Goal: Task Accomplishment & Management: Use online tool/utility

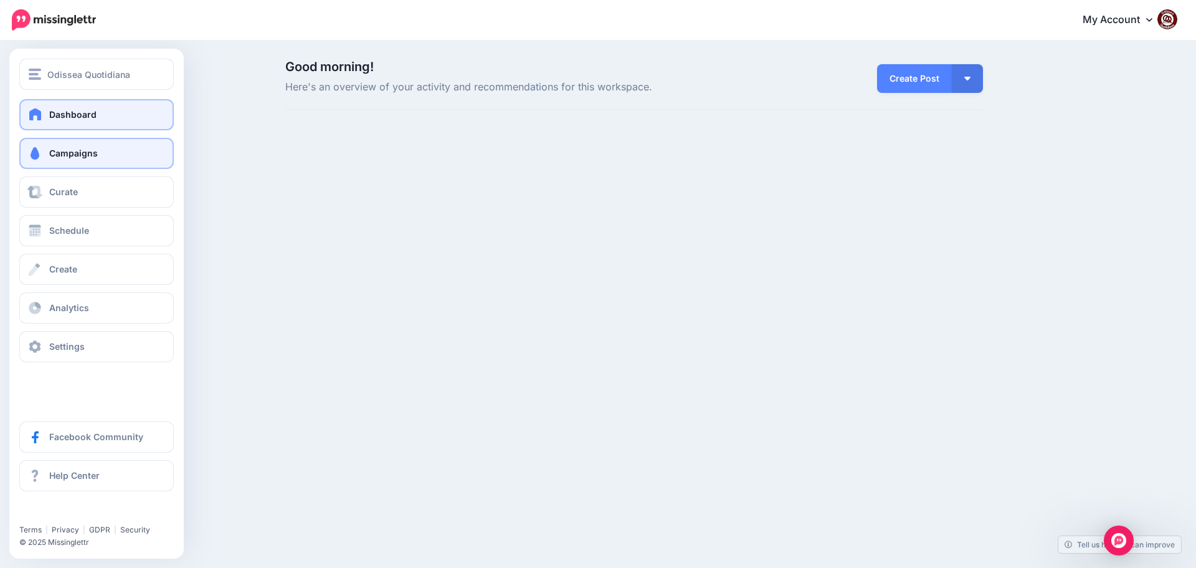
click at [76, 153] on span "Campaigns" at bounding box center [73, 153] width 49 height 11
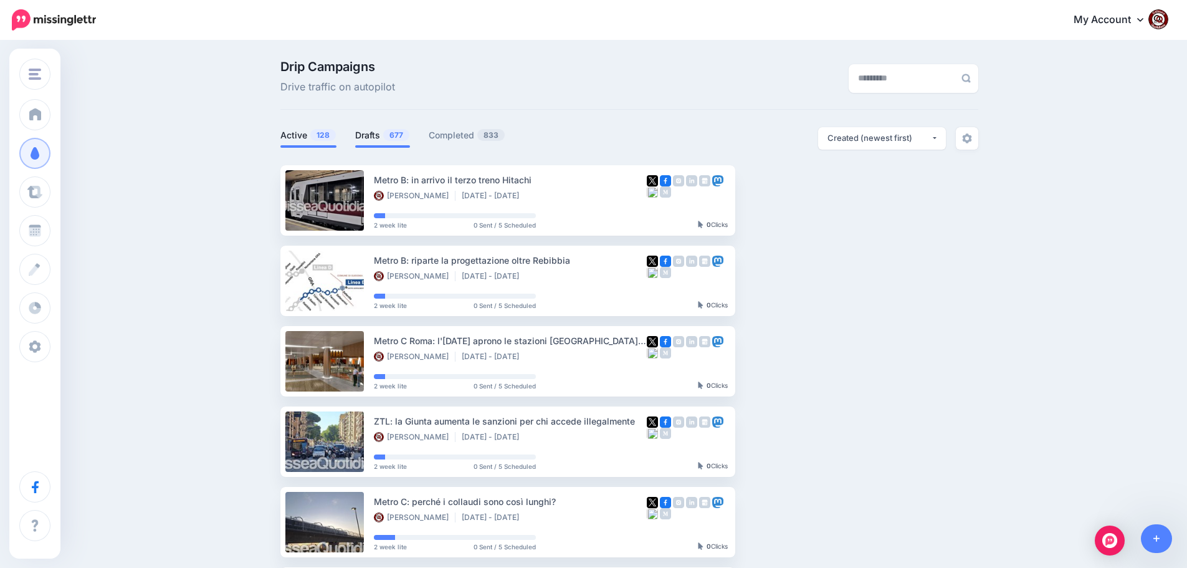
click at [370, 135] on link "Drafts 677" at bounding box center [382, 135] width 55 height 15
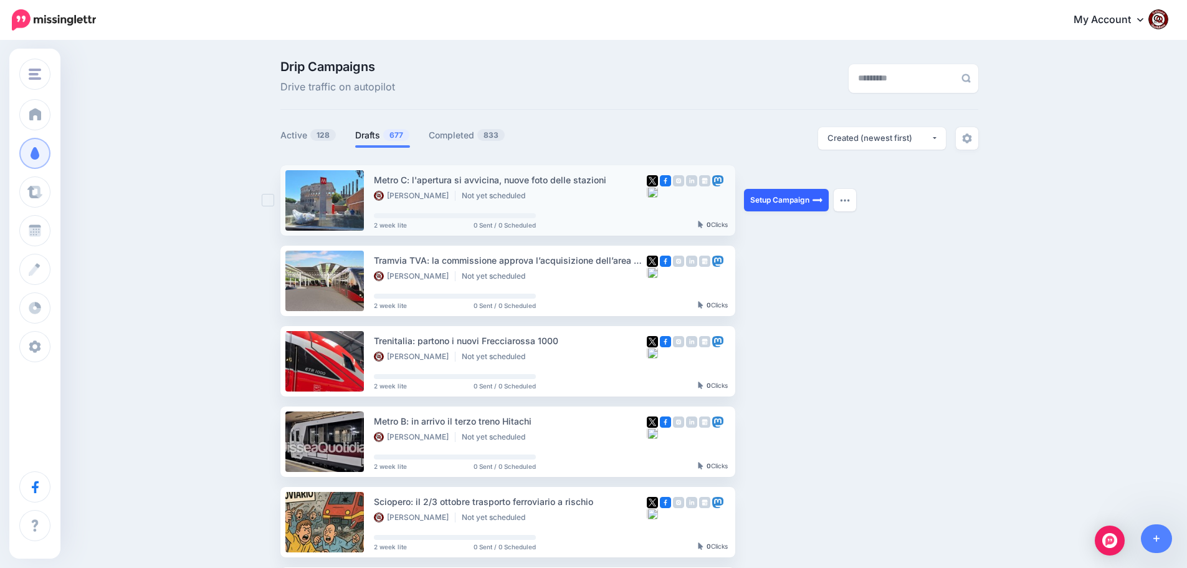
click at [773, 203] on link "Setup Campaign" at bounding box center [786, 200] width 85 height 22
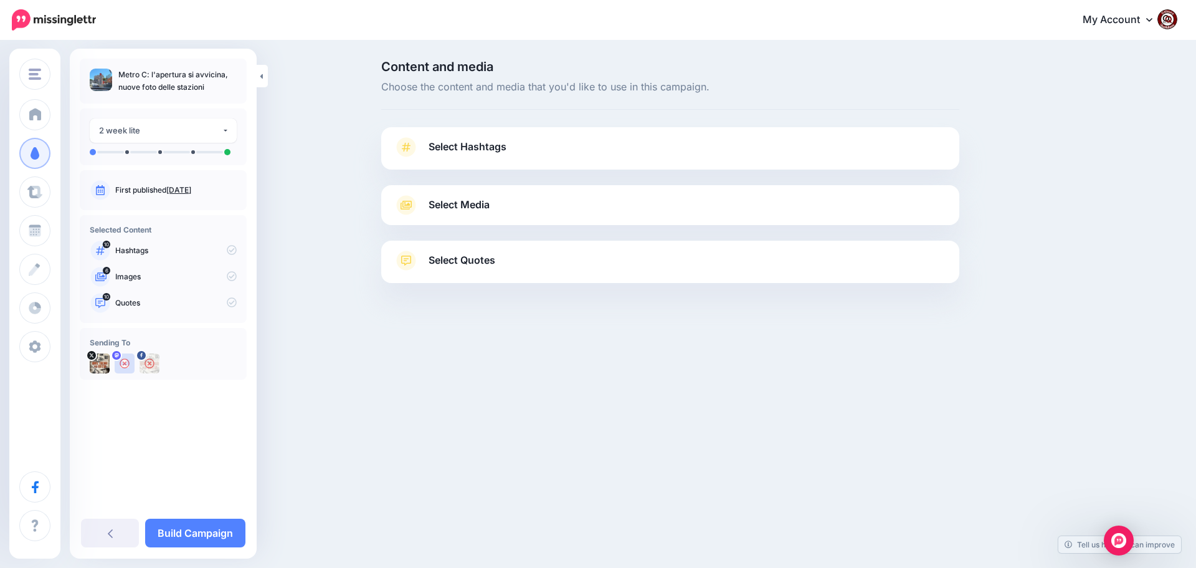
click at [469, 143] on span "Select Hashtags" at bounding box center [468, 146] width 78 height 17
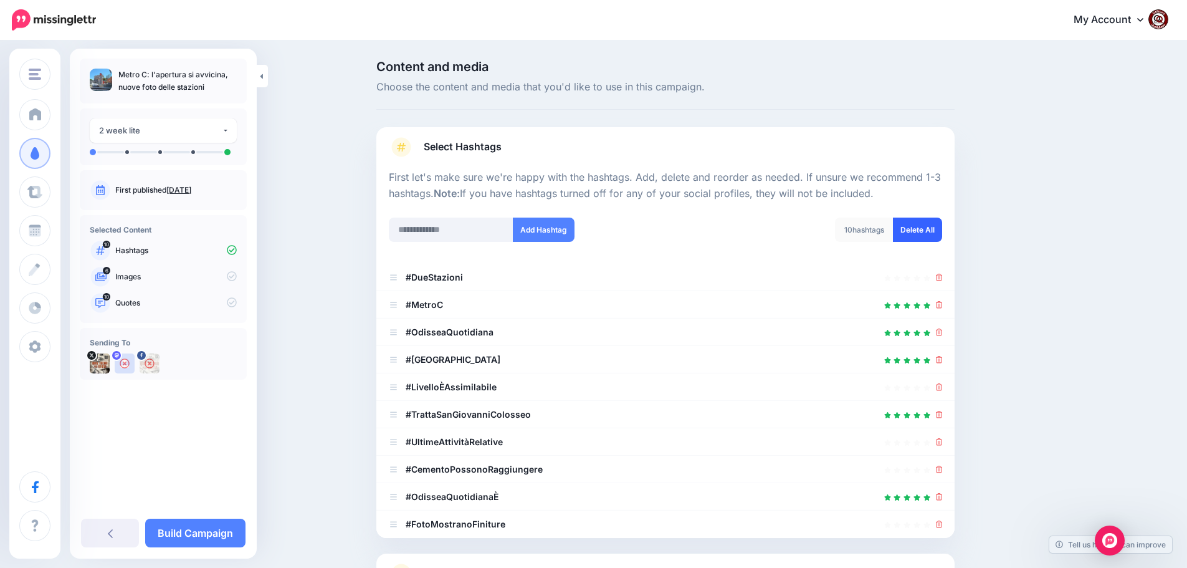
click at [922, 230] on link "Delete All" at bounding box center [917, 229] width 49 height 24
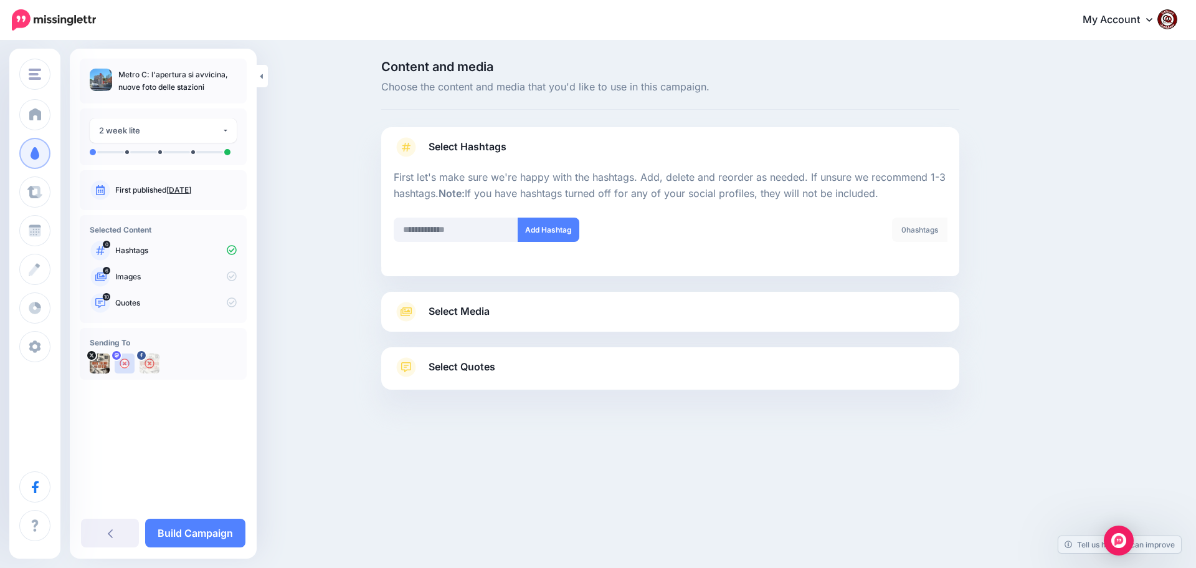
click at [461, 419] on div at bounding box center [670, 420] width 578 height 62
click at [459, 366] on span "Select Quotes" at bounding box center [462, 366] width 67 height 17
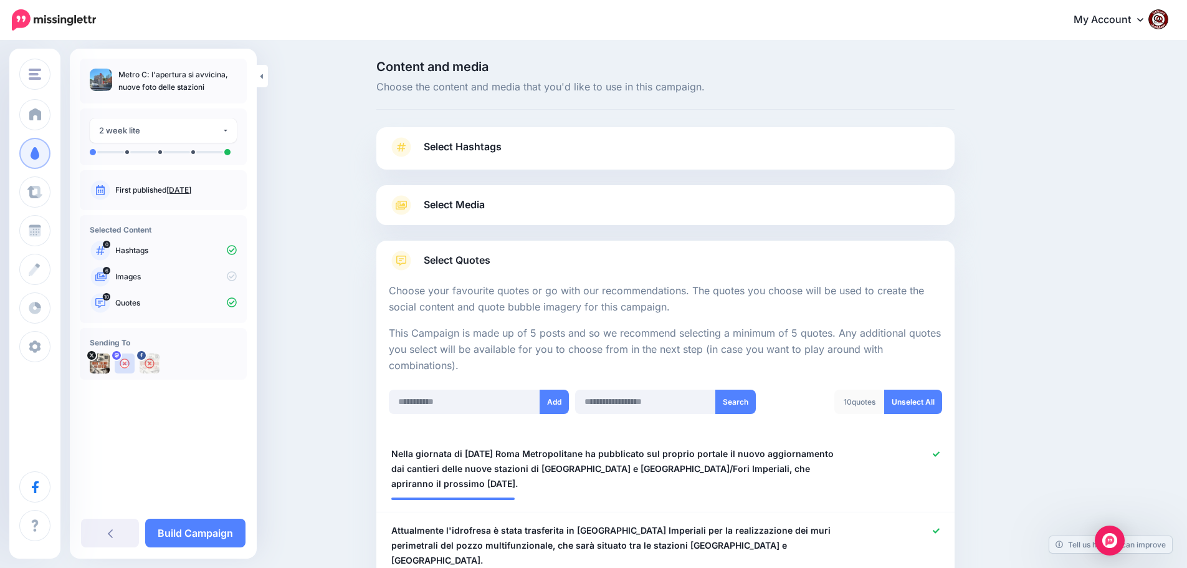
click at [460, 199] on span "Select Media" at bounding box center [454, 204] width 61 height 17
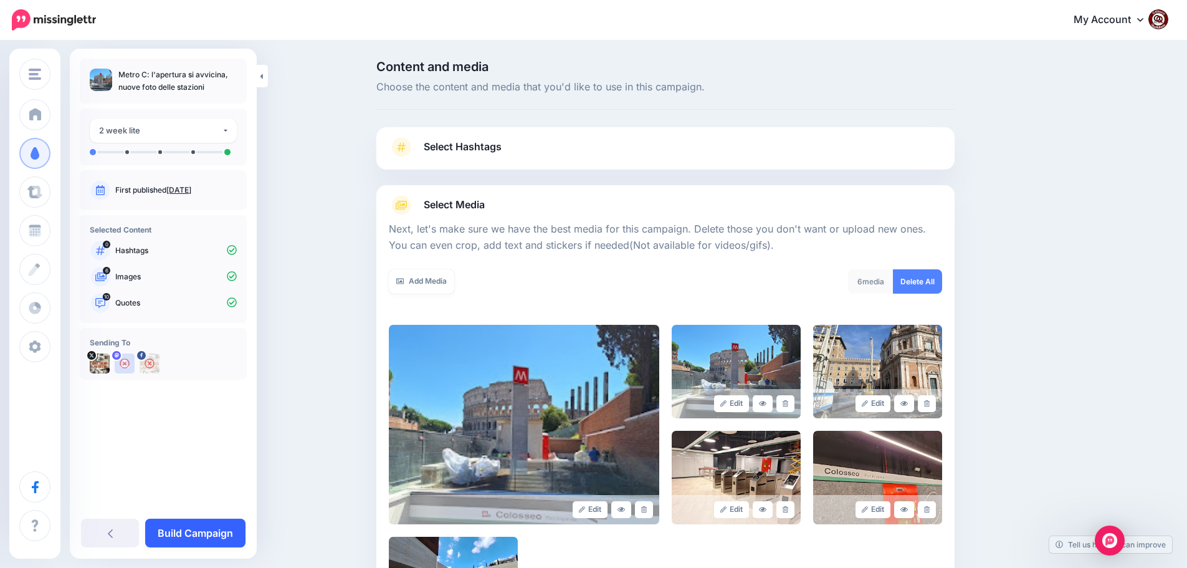
click at [193, 528] on link "Build Campaign" at bounding box center [195, 532] width 100 height 29
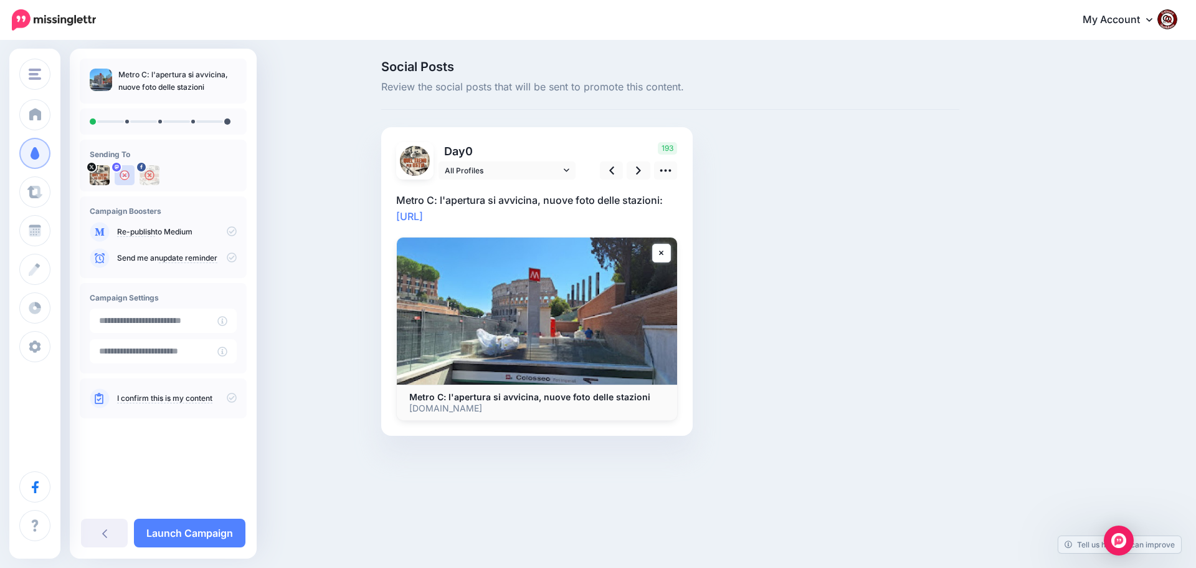
click at [509, 213] on p "Metro C: l'apertura si avvicina, nuove foto delle stazioni: [URL]" at bounding box center [537, 208] width 282 height 32
drag, startPoint x: 508, startPoint y: 213, endPoint x: 397, endPoint y: 196, distance: 112.8
click at [397, 196] on textarea "**********" at bounding box center [537, 208] width 282 height 32
paste textarea "**********"
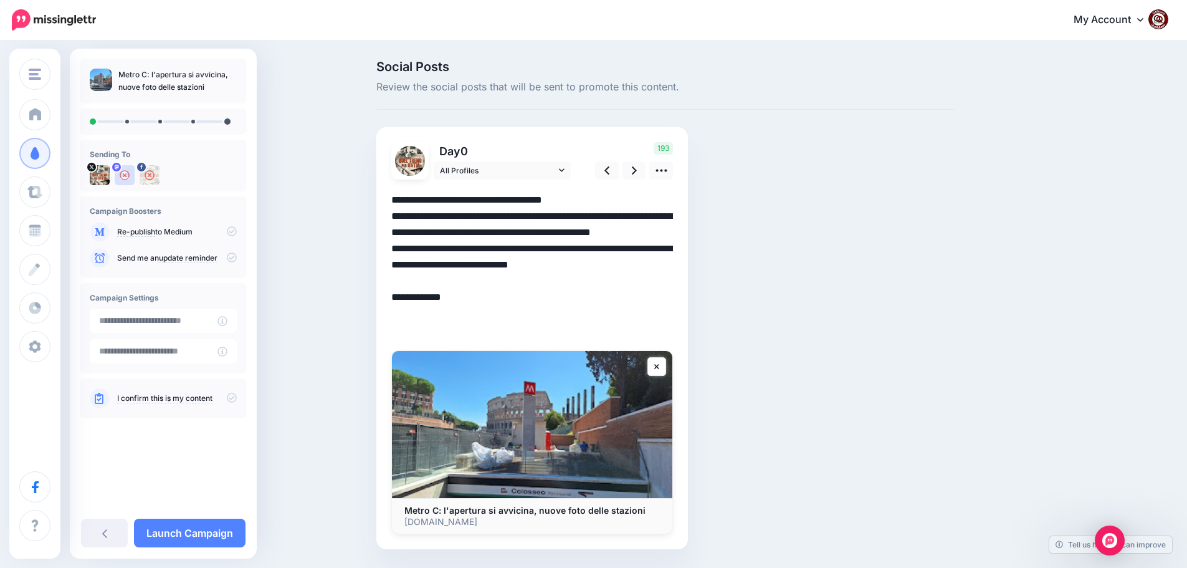
click at [487, 249] on textarea "**********" at bounding box center [532, 265] width 282 height 146
click at [634, 171] on link at bounding box center [635, 170] width 24 height 18
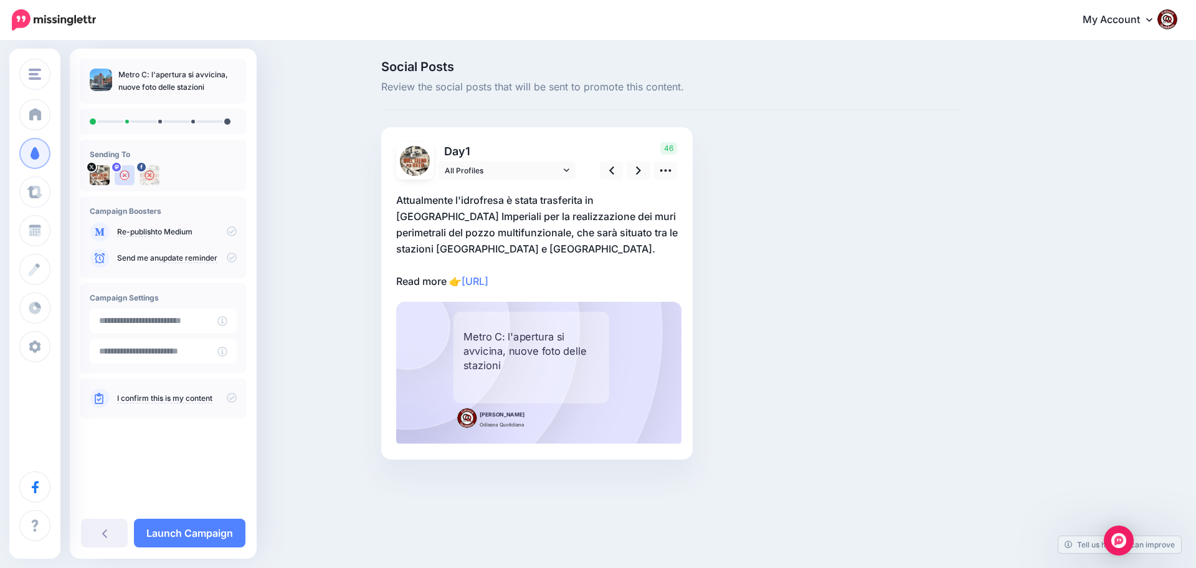
click at [601, 283] on p "Attualmente l'idrofresa è stata trasferita in via dei Fori Imperiali per la rea…" at bounding box center [537, 240] width 282 height 97
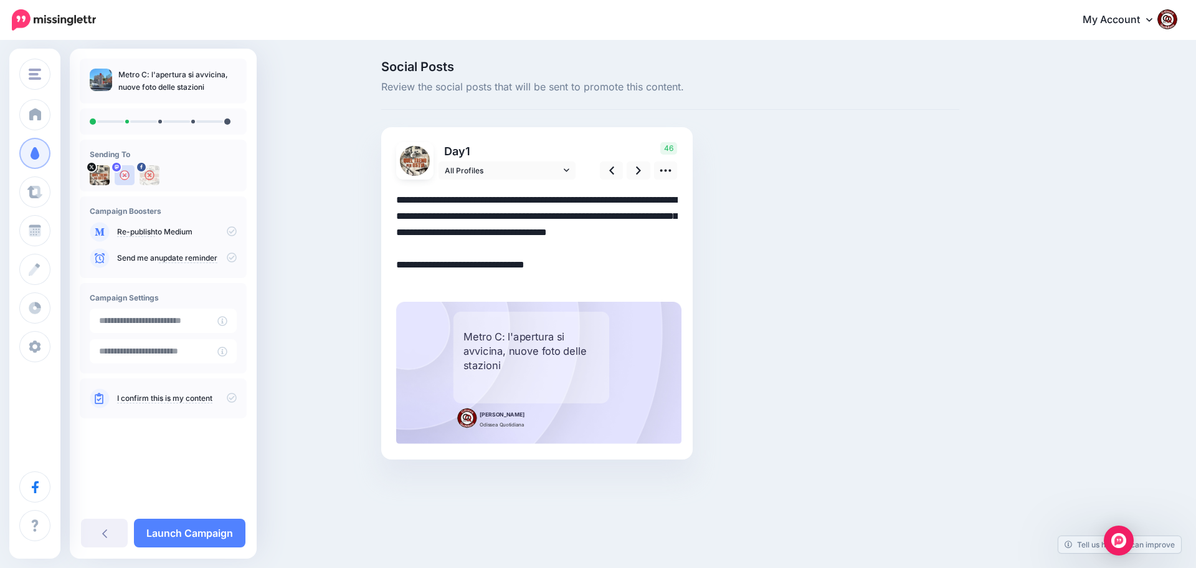
drag, startPoint x: 589, startPoint y: 281, endPoint x: 363, endPoint y: 195, distance: 242.6
click at [363, 195] on div "Social Posts Review the social posts that will be sent to promote this content.…" at bounding box center [598, 279] width 1196 height 474
paste textarea "**********"
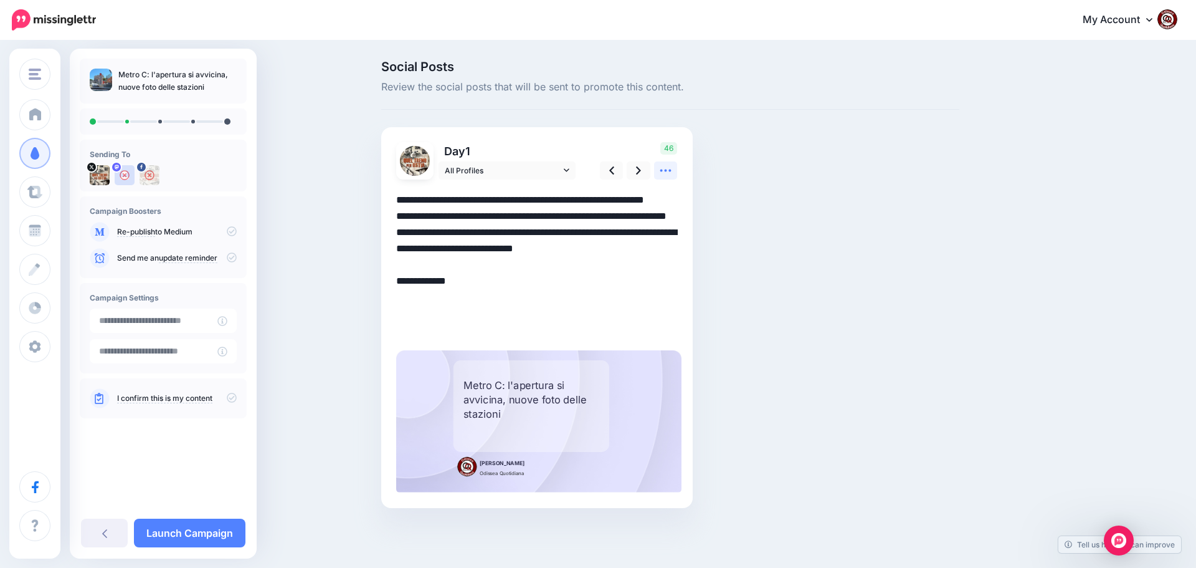
click at [670, 172] on icon at bounding box center [665, 170] width 13 height 13
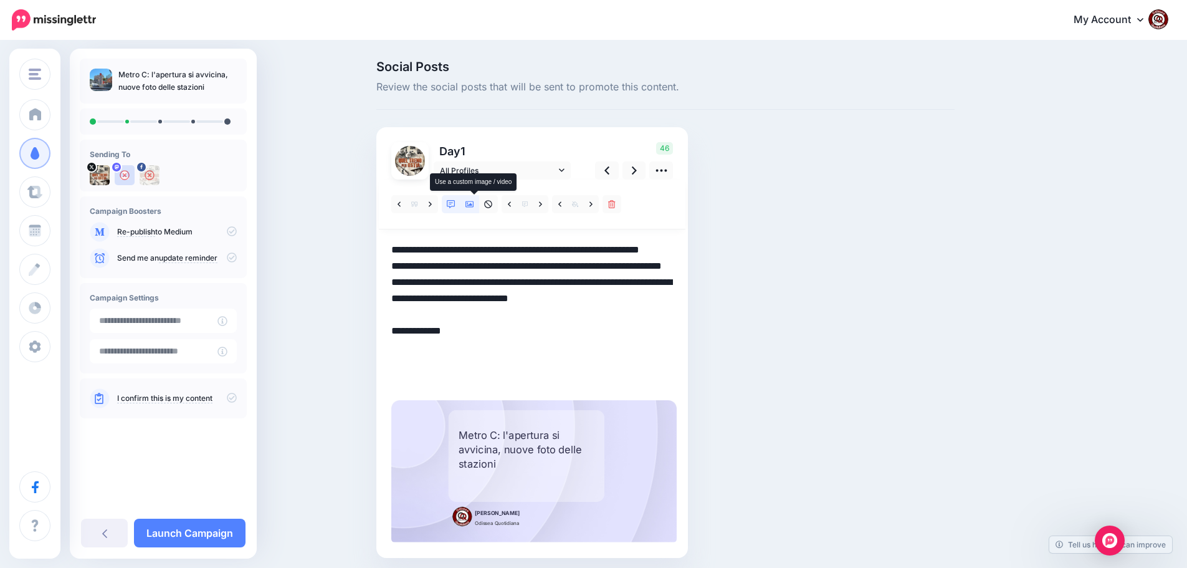
click at [474, 200] on icon at bounding box center [469, 204] width 9 height 9
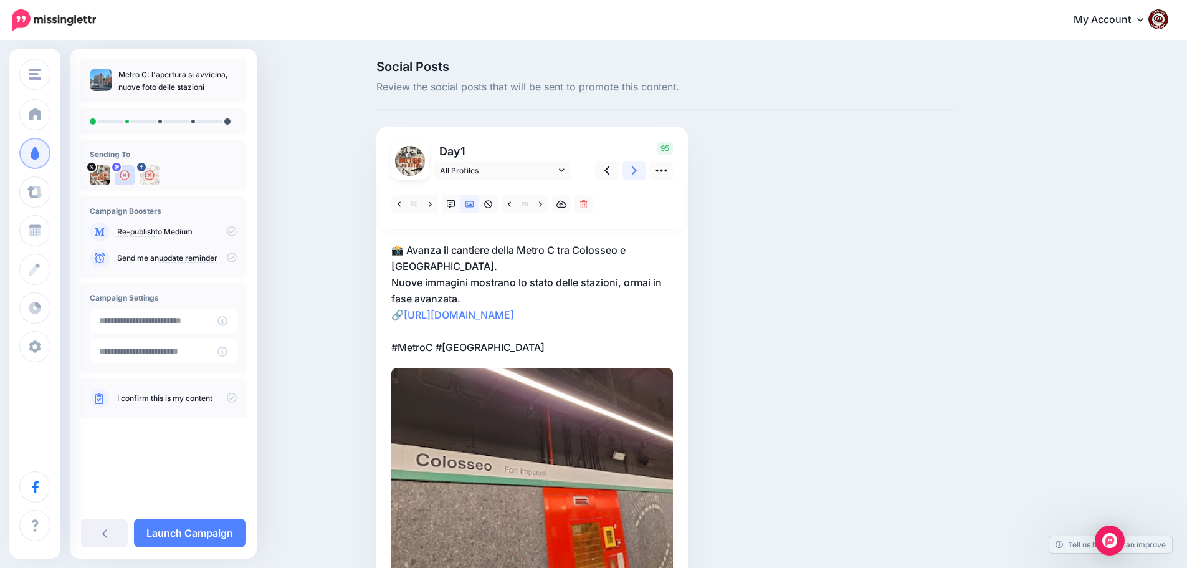
click at [637, 170] on icon at bounding box center [634, 170] width 5 height 13
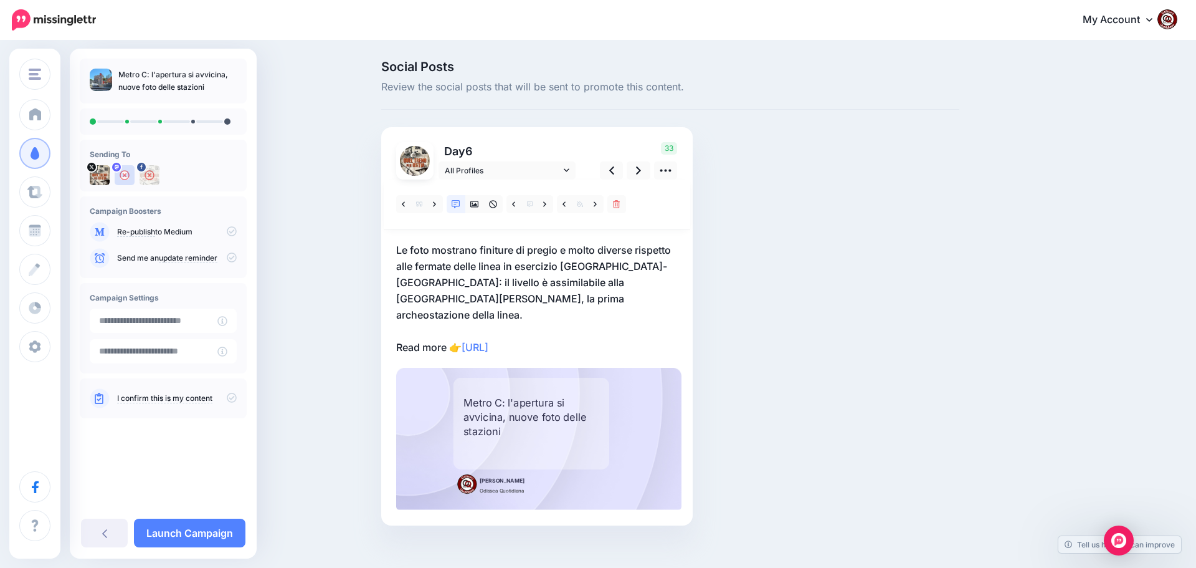
click at [594, 335] on p "Le foto mostrano finiture di pregio e molto diverse rispetto alle fermate delle…" at bounding box center [537, 298] width 282 height 113
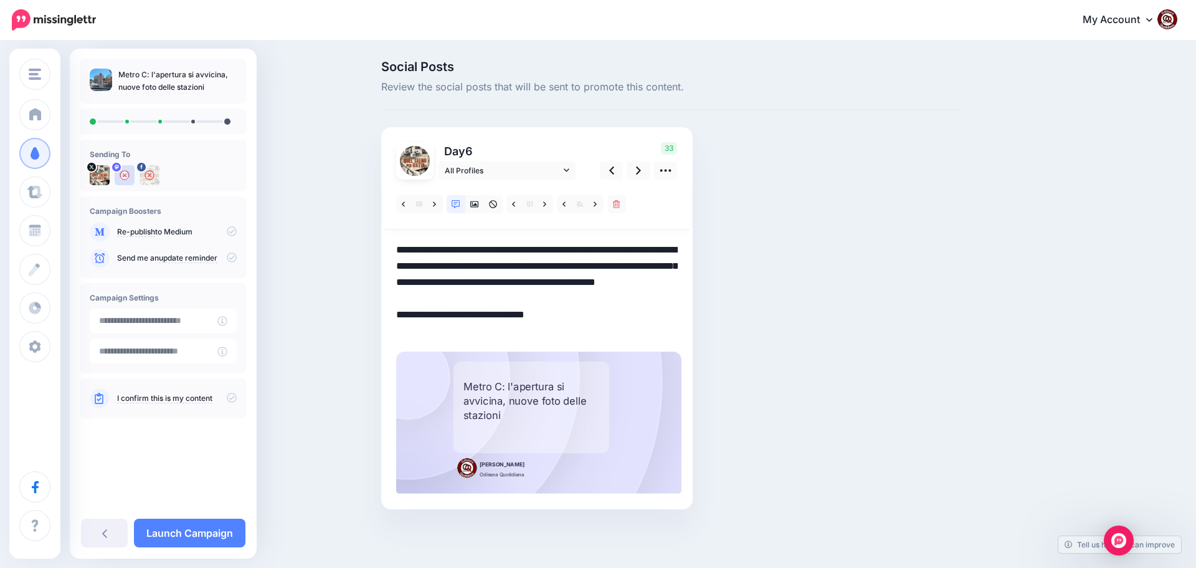
drag, startPoint x: 583, startPoint y: 335, endPoint x: 379, endPoint y: 243, distance: 222.8
click at [379, 243] on div "Social Posts Review the social posts that will be sent to promote this content.…" at bounding box center [670, 303] width 597 height 486
paste textarea "**********"
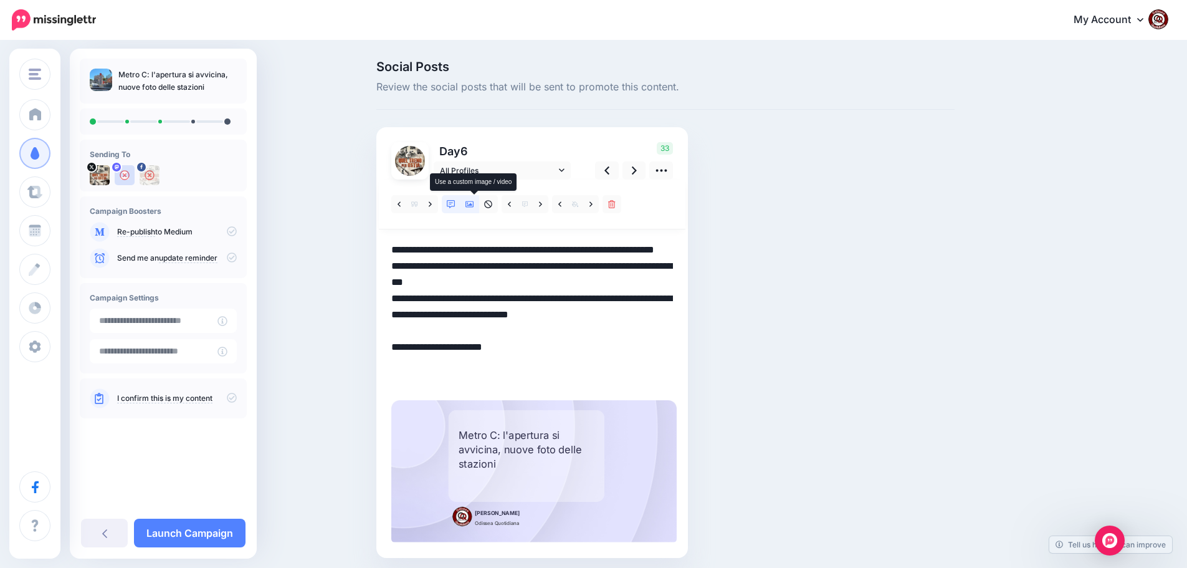
click at [474, 204] on icon at bounding box center [469, 204] width 9 height 9
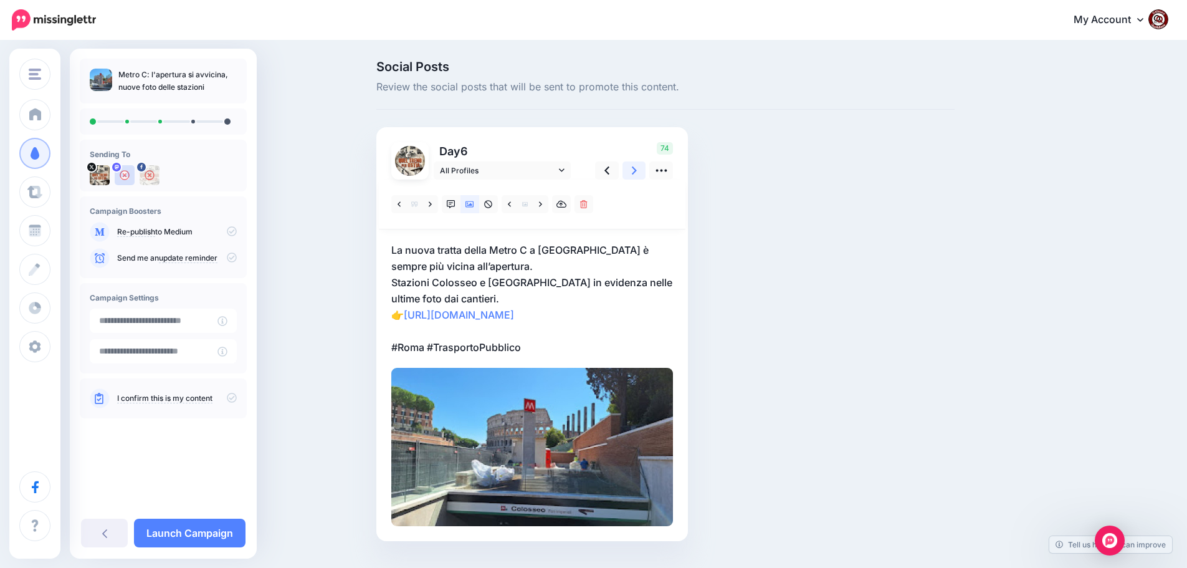
click at [637, 171] on icon at bounding box center [634, 170] width 5 height 8
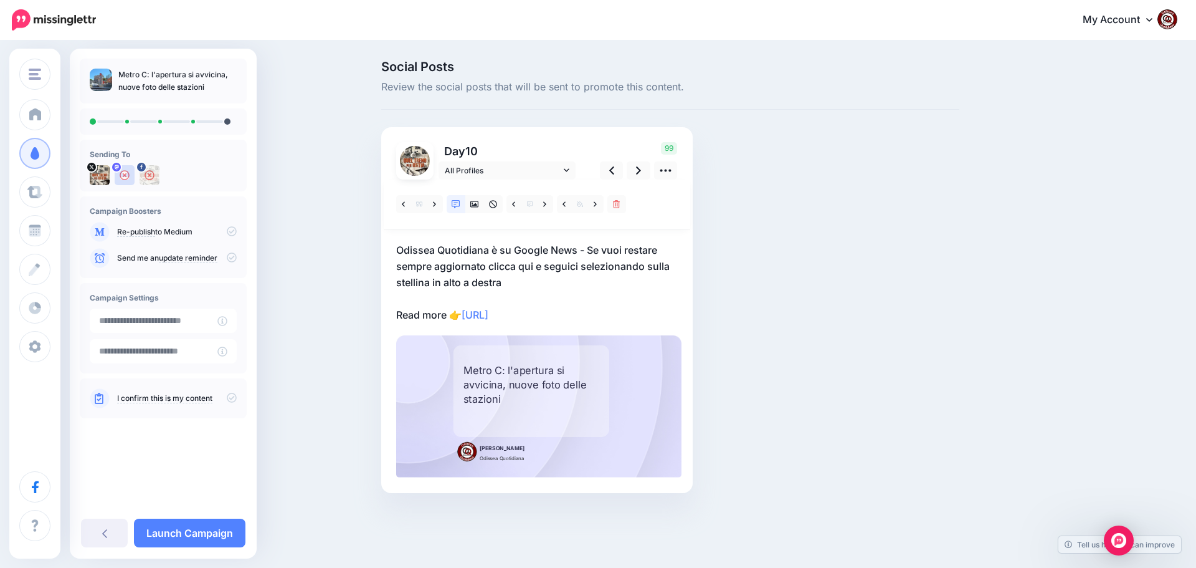
click at [593, 308] on p "Odissea Quotidiana è su Google News - Se vuoi restare sempre aggiornato clicca …" at bounding box center [537, 282] width 282 height 81
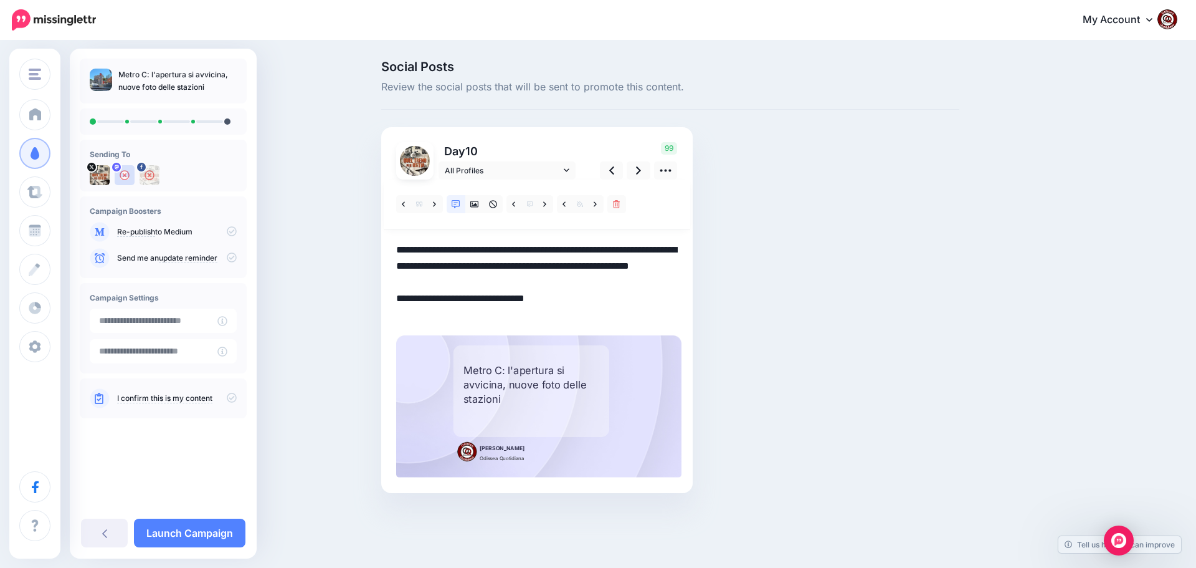
drag, startPoint x: 576, startPoint y: 313, endPoint x: 378, endPoint y: 252, distance: 206.8
click at [378, 252] on div "Social Posts Review the social posts that will be sent to promote this content.…" at bounding box center [670, 295] width 597 height 470
paste textarea "**********"
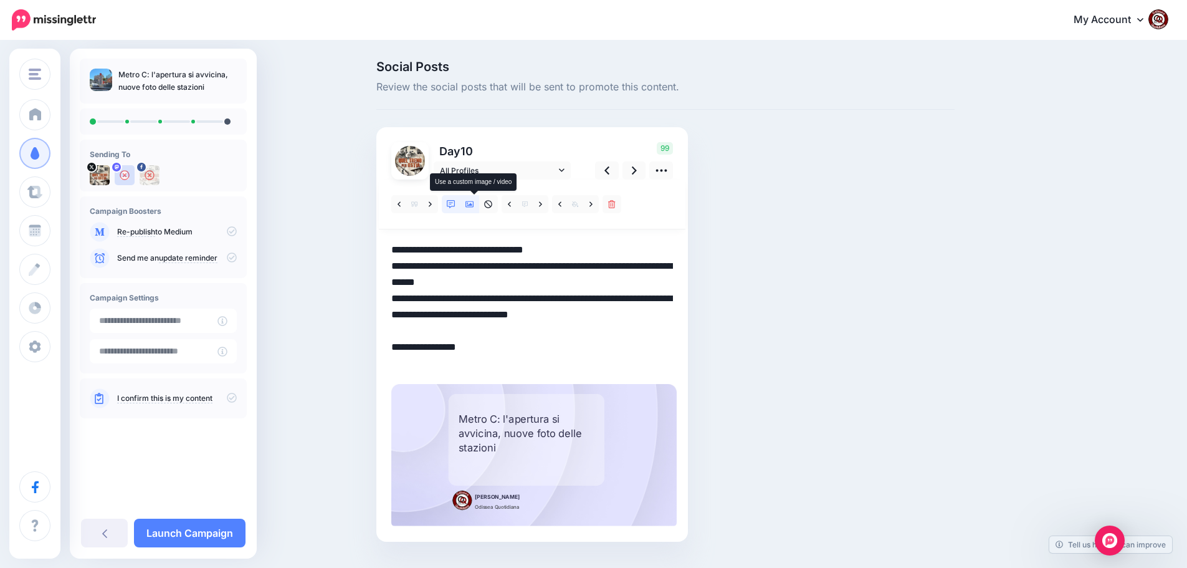
click at [474, 206] on icon at bounding box center [469, 204] width 9 height 9
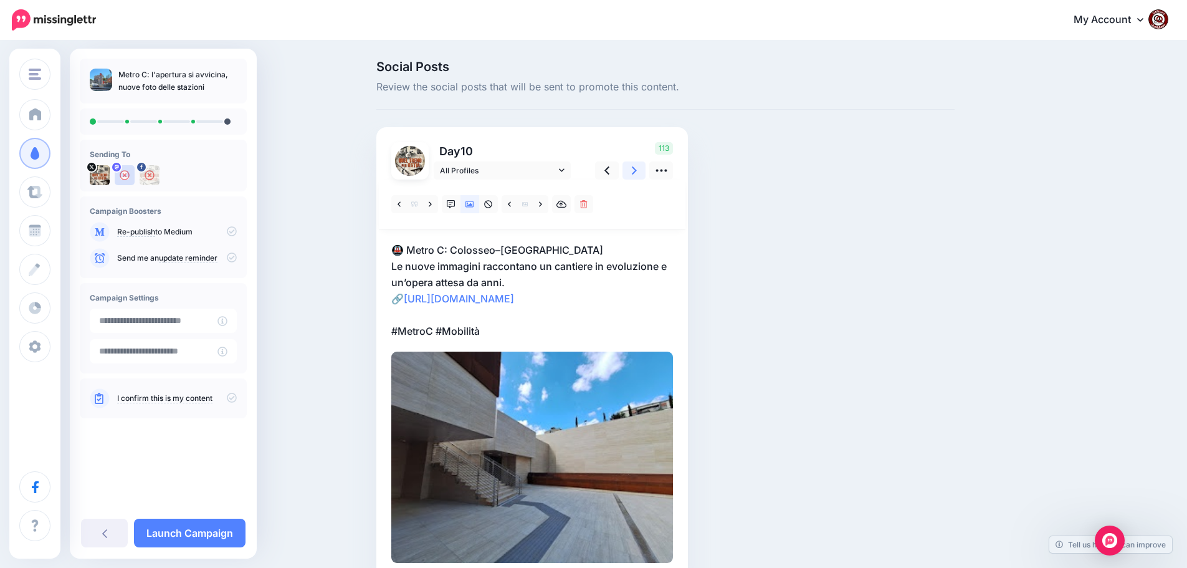
click at [637, 169] on icon at bounding box center [634, 170] width 5 height 13
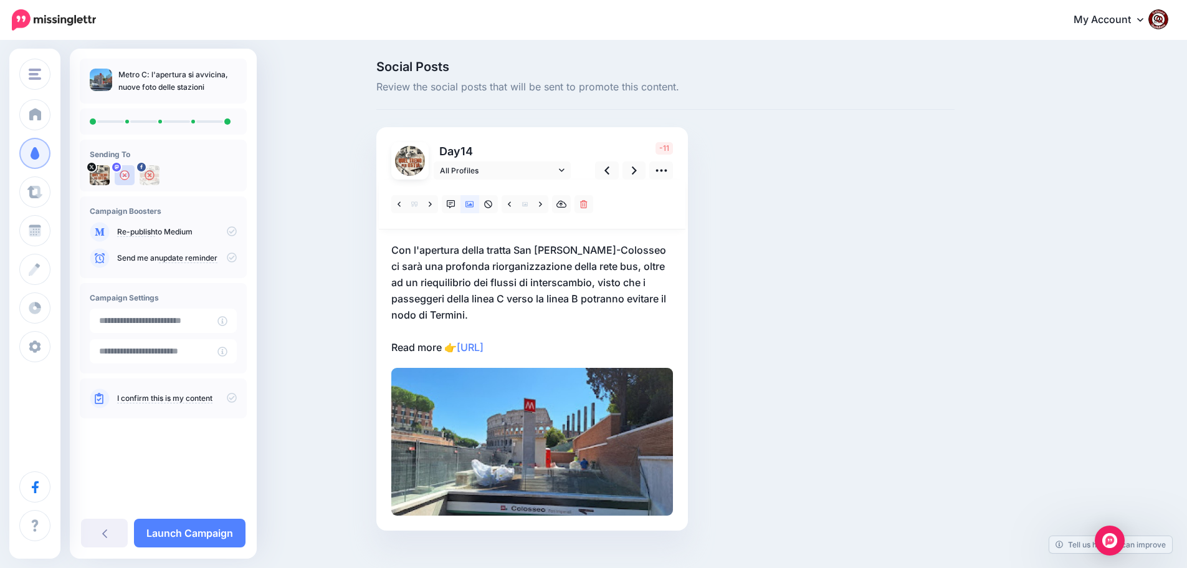
drag, startPoint x: 602, startPoint y: 347, endPoint x: 586, endPoint y: 347, distance: 15.6
click at [597, 347] on p "Con l'apertura della tratta San Giovanni-Colosseo ci sarà una profonda riorgani…" at bounding box center [532, 298] width 282 height 113
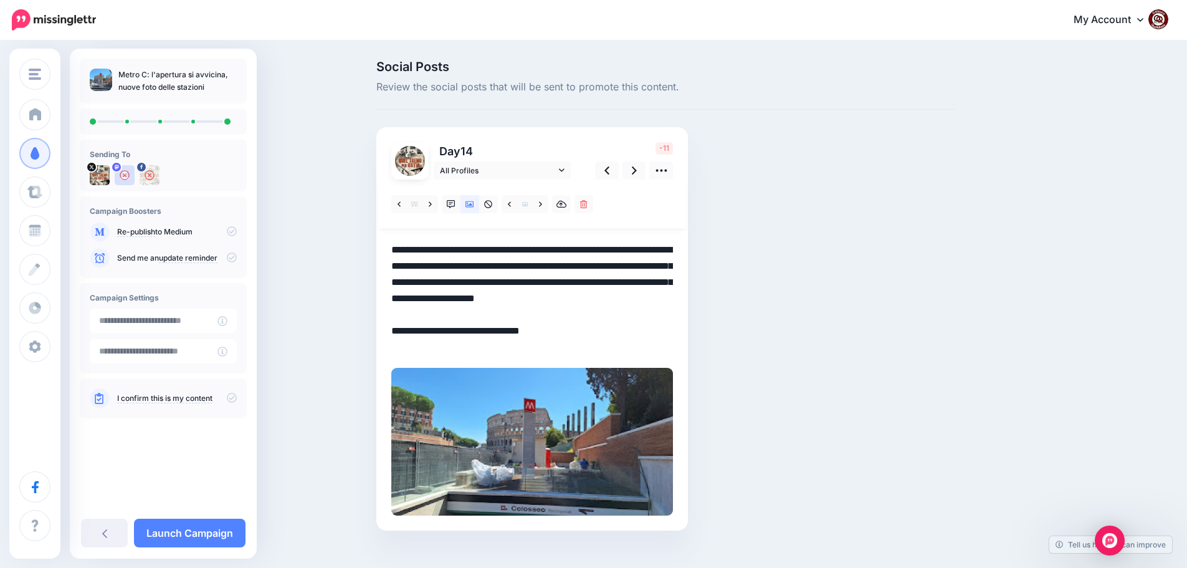
drag, startPoint x: 567, startPoint y: 347, endPoint x: 383, endPoint y: 249, distance: 208.8
click at [383, 249] on div "Day 14 All Profiles" at bounding box center [532, 328] width 312 height 403
paste textarea "**********"
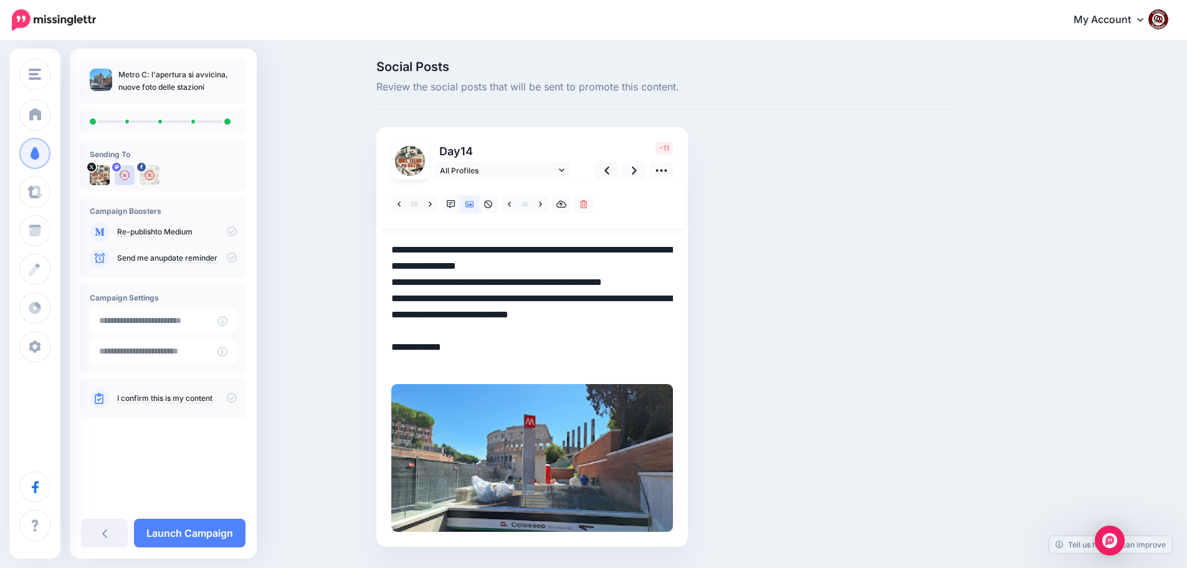
click at [607, 265] on textarea "**********" at bounding box center [532, 307] width 282 height 130
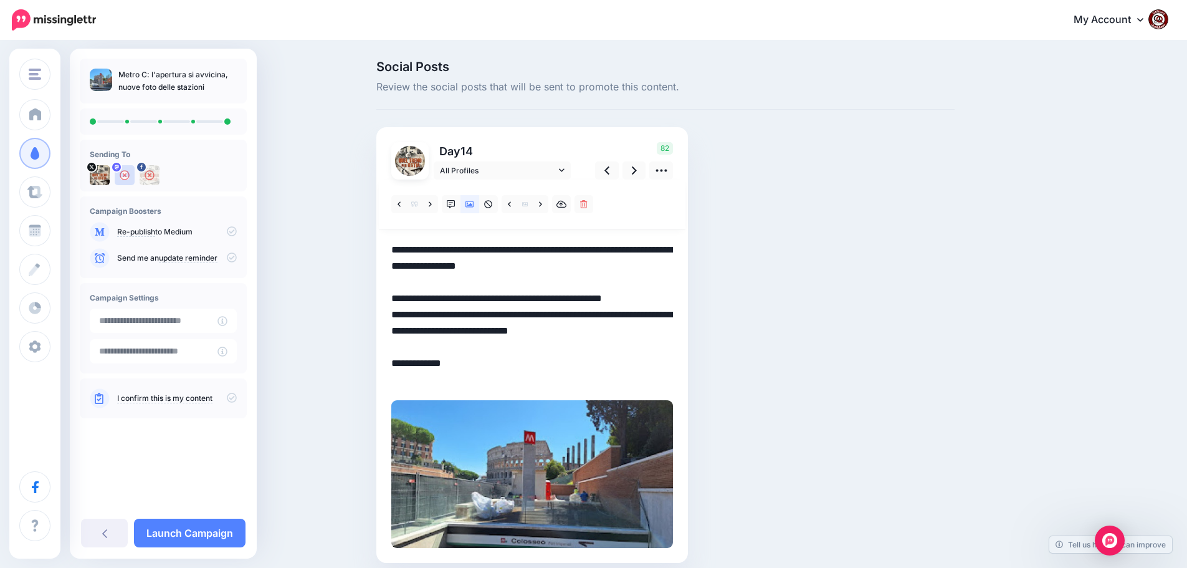
drag, startPoint x: 673, startPoint y: 298, endPoint x: 383, endPoint y: 303, distance: 290.4
click at [384, 303] on div "Day 14 All Profiles" at bounding box center [532, 345] width 312 height 436
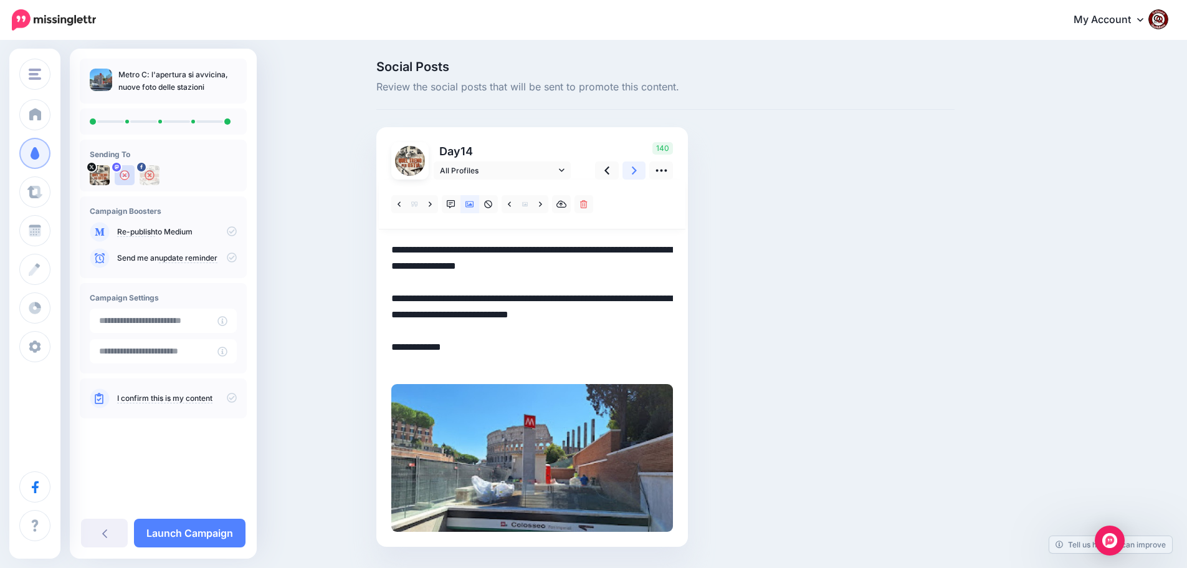
type textarea "**********"
click at [637, 168] on icon at bounding box center [634, 170] width 5 height 13
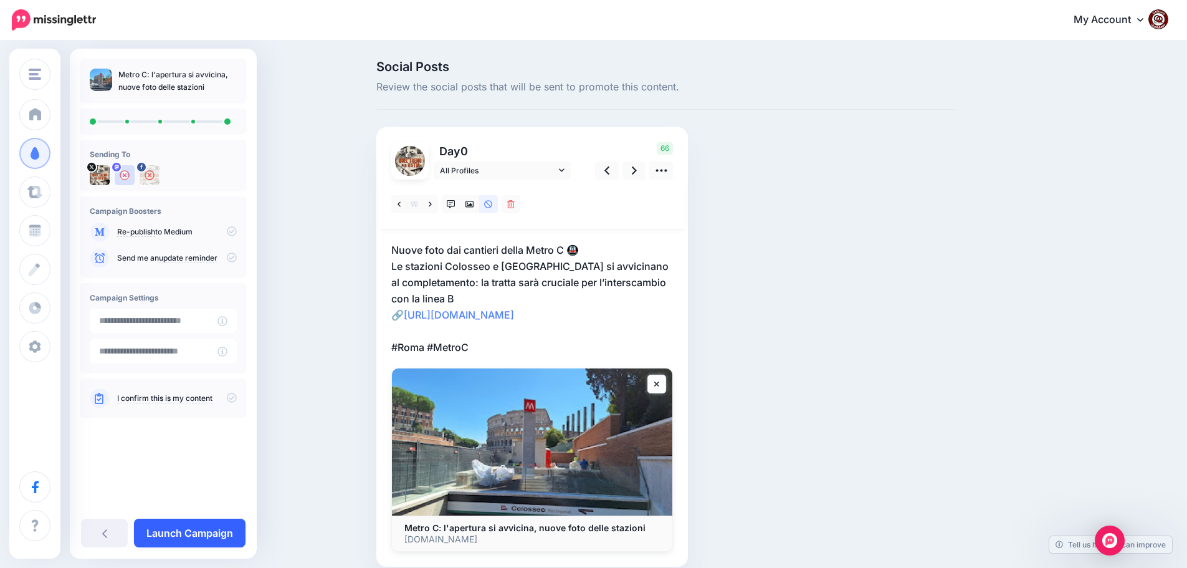
click at [195, 534] on link "Launch Campaign" at bounding box center [190, 532] width 112 height 29
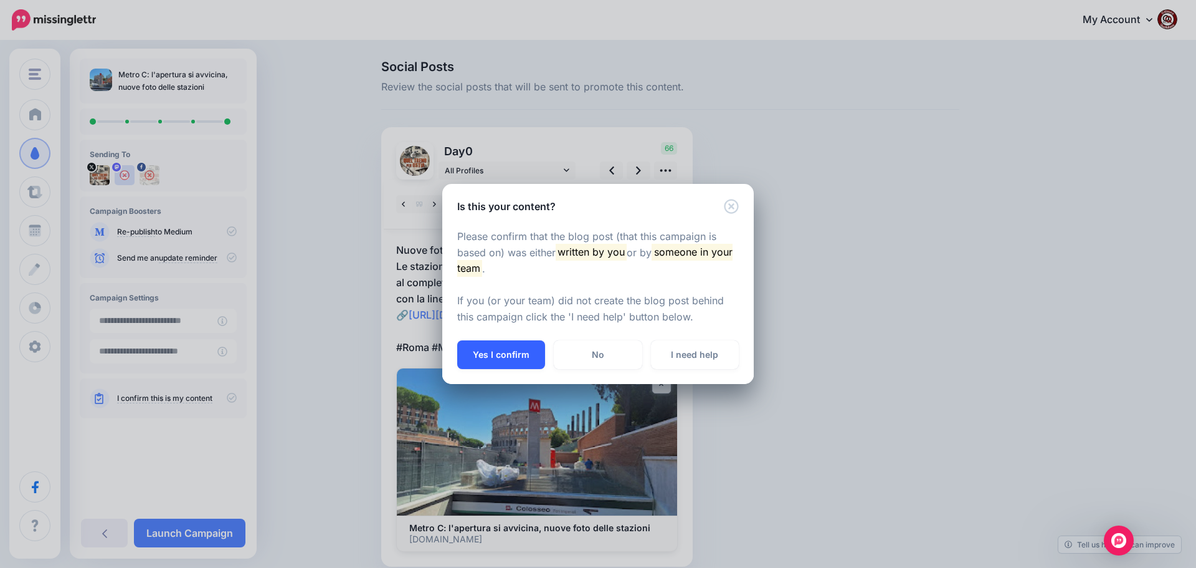
click at [487, 351] on button "Yes I confirm" at bounding box center [501, 354] width 88 height 29
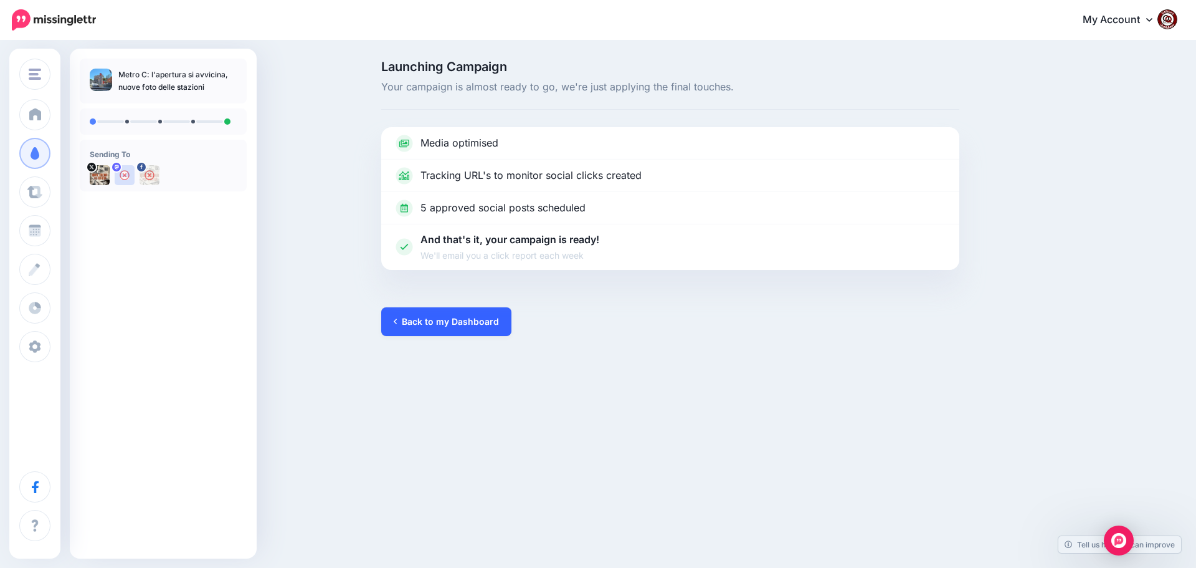
click at [431, 323] on link "Back to my Dashboard" at bounding box center [446, 321] width 130 height 29
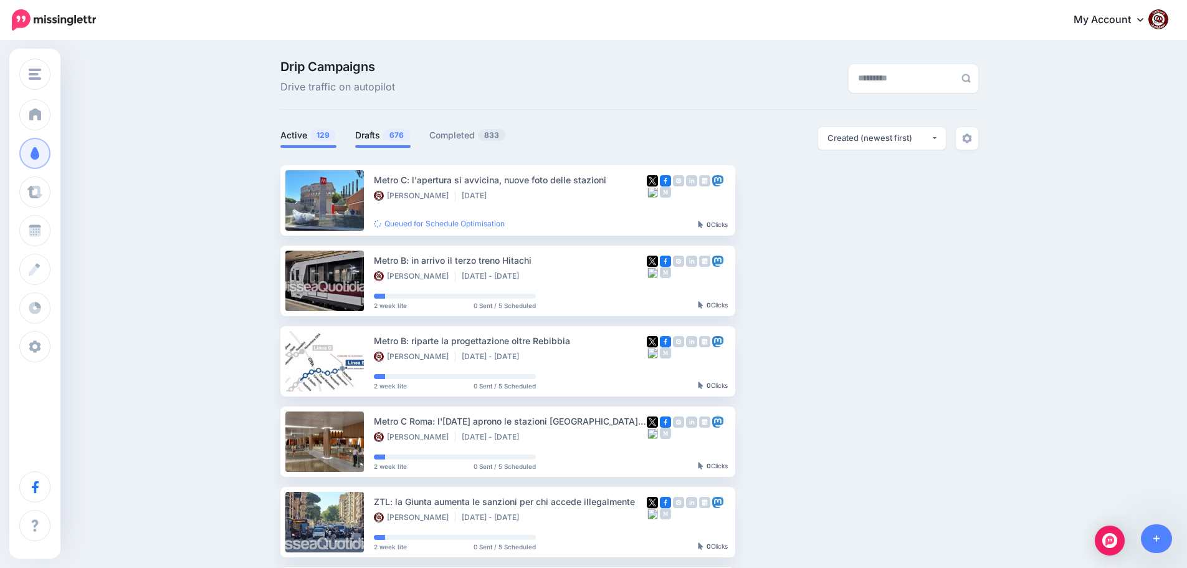
click at [373, 140] on link "Drafts 676" at bounding box center [382, 135] width 55 height 15
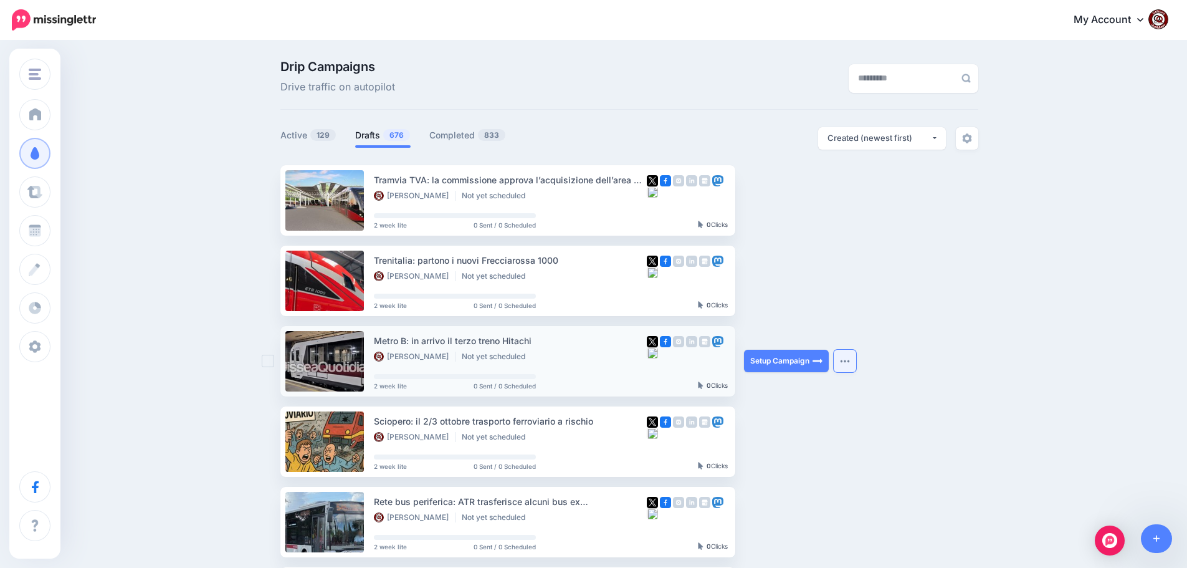
click at [846, 365] on button "button" at bounding box center [845, 361] width 22 height 22
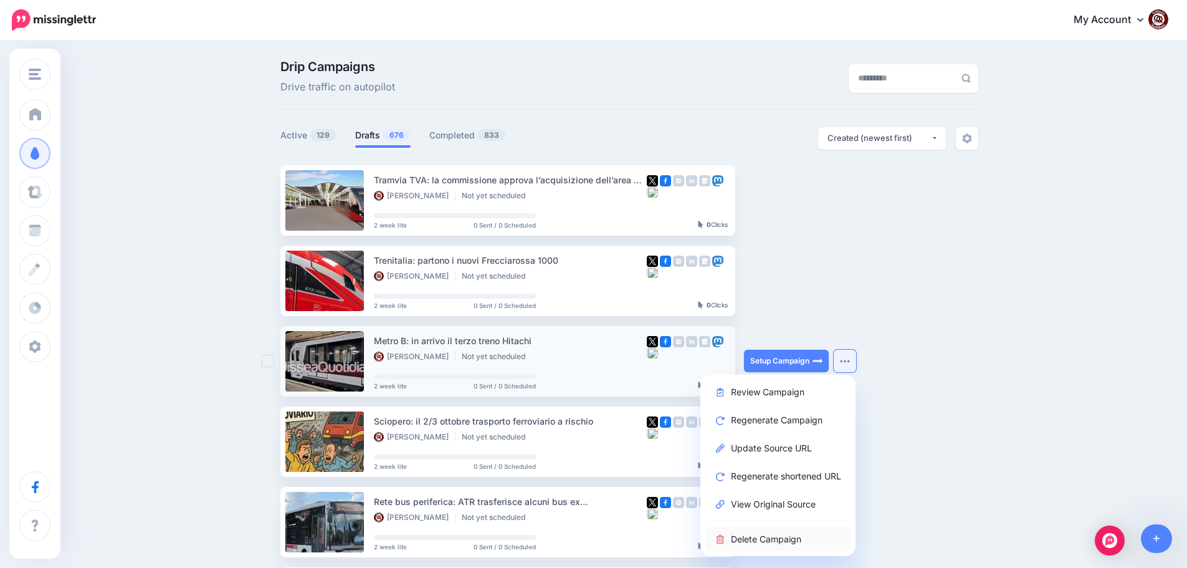
click at [769, 543] on link "Delete Campaign" at bounding box center [777, 539] width 145 height 24
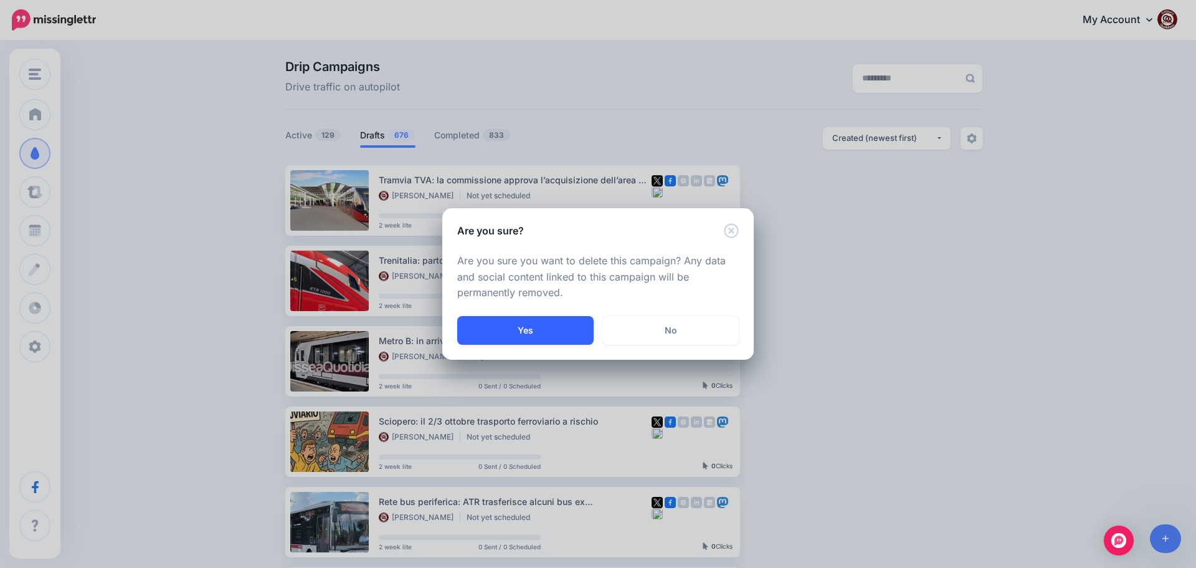
click at [511, 332] on button "Yes" at bounding box center [525, 330] width 136 height 29
